Goal: Transaction & Acquisition: Download file/media

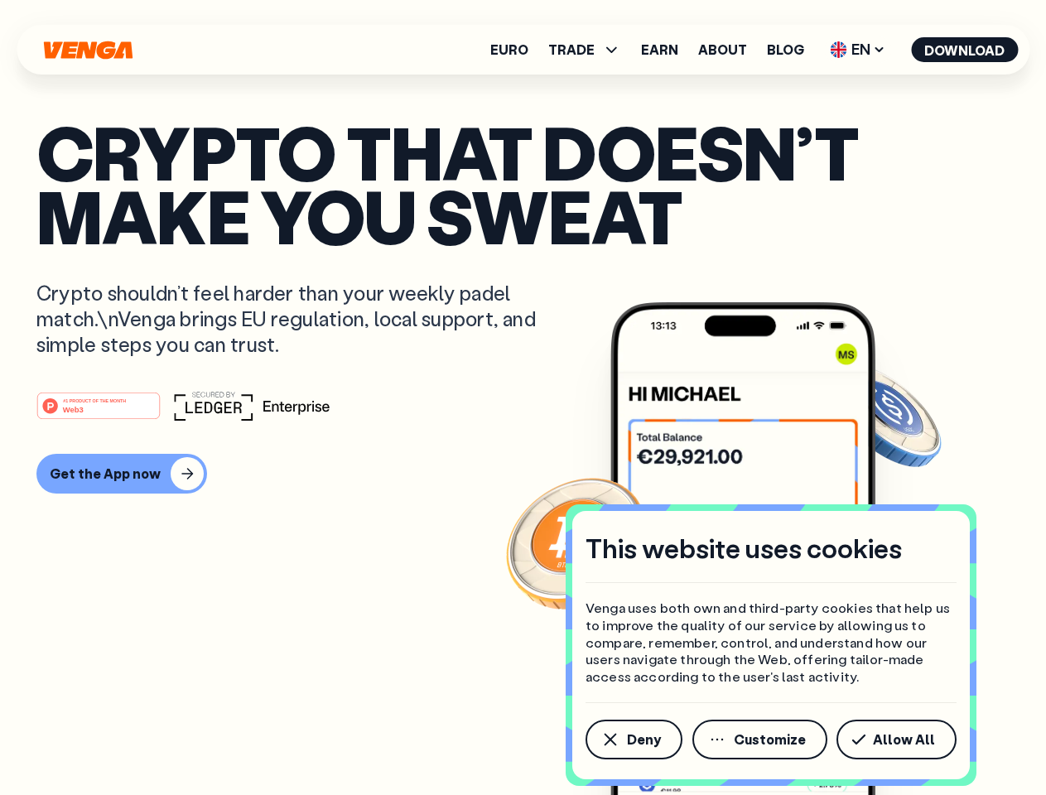
click at [523, 398] on div "#1 PRODUCT OF THE MONTH Web3" at bounding box center [522, 406] width 973 height 30
click at [633, 740] on span "Deny" at bounding box center [644, 739] width 34 height 13
click at [761, 740] on img at bounding box center [743, 579] width 265 height 555
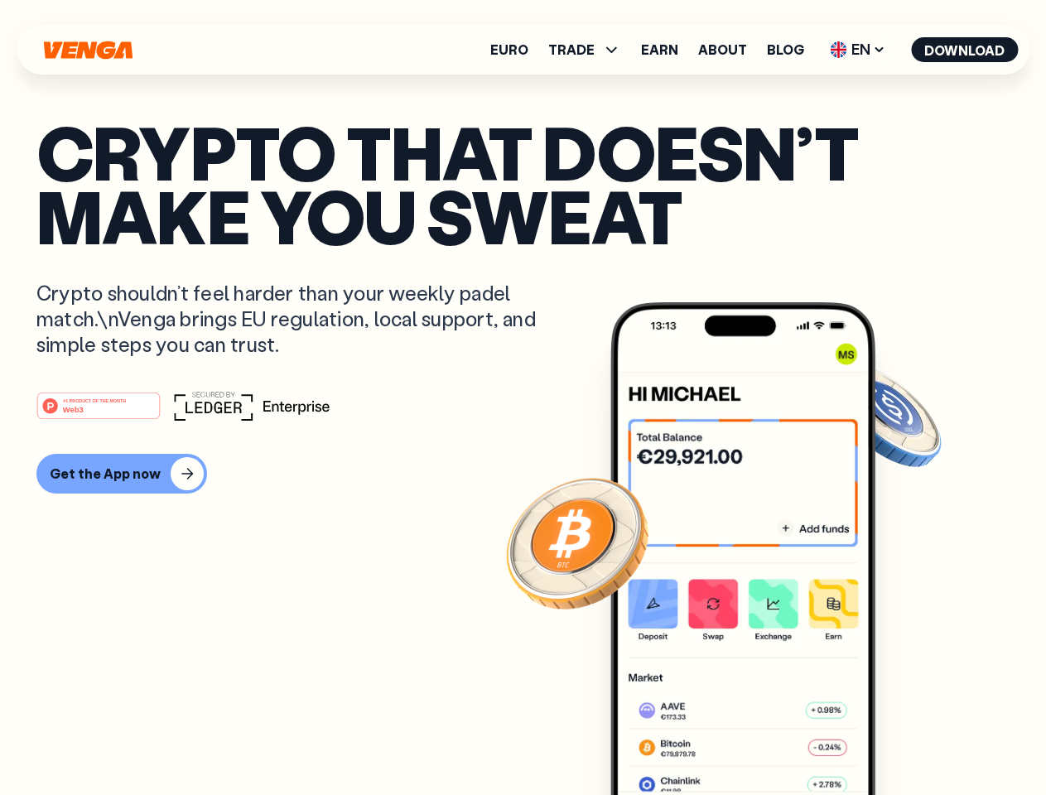
click at [900, 740] on article "Crypto that doesn’t make you sweat Crypto shouldn’t feel harder than your weekl…" at bounding box center [522, 430] width 973 height 621
click at [590, 50] on span "TRADE" at bounding box center [571, 49] width 46 height 13
click at [858, 50] on span "EN" at bounding box center [857, 49] width 67 height 27
click at [965, 50] on button "Download" at bounding box center [964, 49] width 107 height 25
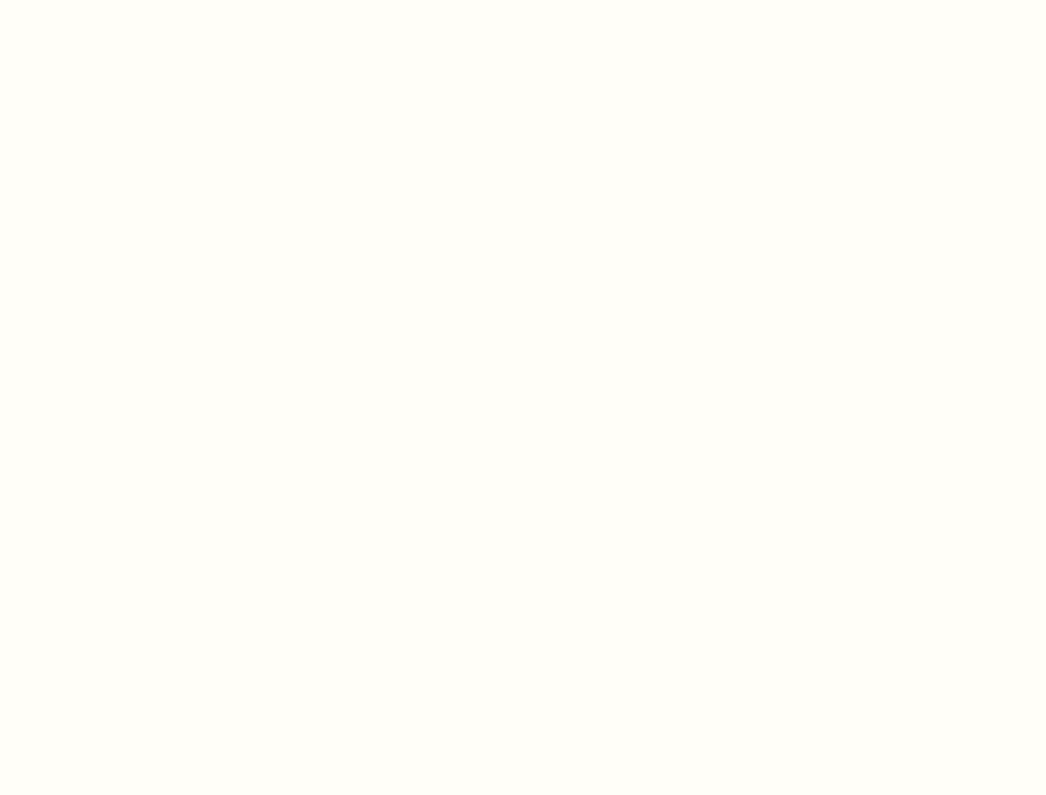
click at [119, 0] on html "This website uses cookies Venga uses both own and third-party cookies that help…" at bounding box center [523, 0] width 1046 height 0
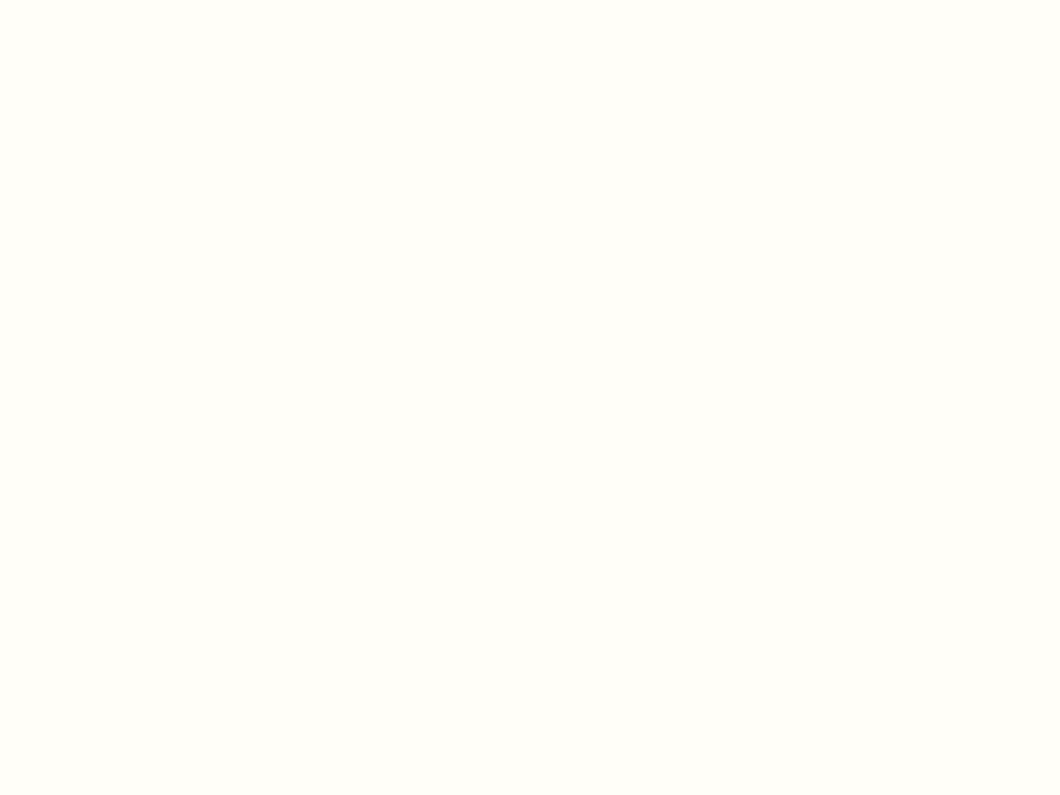
click at [101, 0] on html "This website uses cookies Venga uses both own and third-party cookies that help…" at bounding box center [530, 0] width 1060 height 0
